Goal: Transaction & Acquisition: Purchase product/service

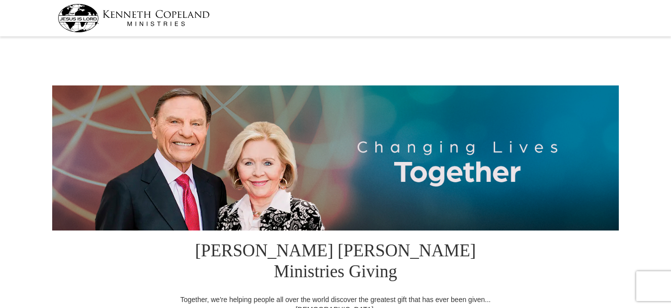
select select "IN"
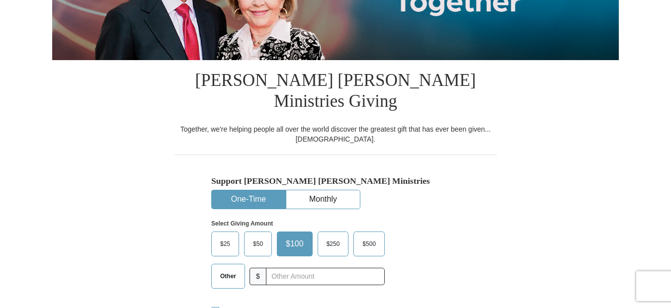
scroll to position [199, 0]
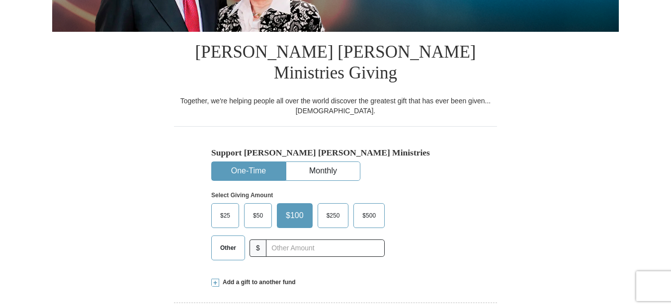
click at [224, 240] on span "Other" at bounding box center [228, 247] width 26 height 15
click at [0, 0] on input "Other" at bounding box center [0, 0] width 0 height 0
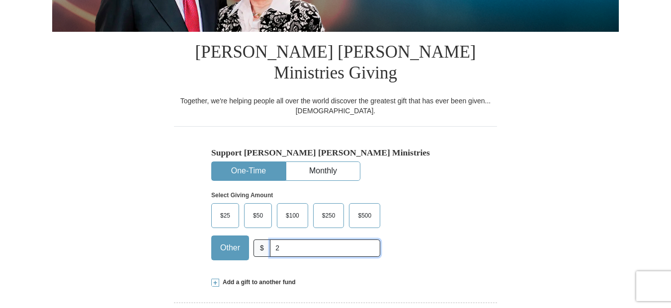
type input "26.00"
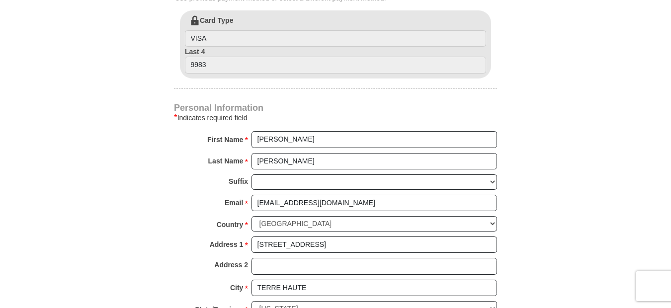
scroll to position [795, 0]
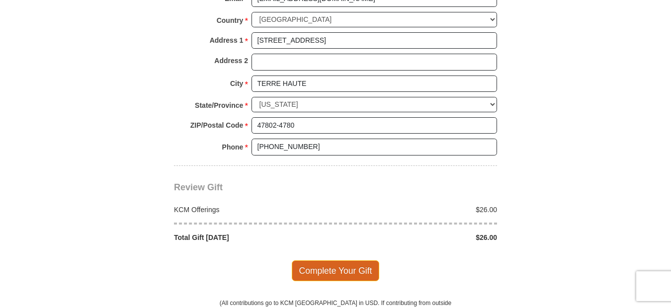
click at [346, 260] on span "Complete Your Gift" at bounding box center [336, 270] width 88 height 21
click at [0, 0] on div at bounding box center [0, 0] width 0 height 0
